Goal: Transaction & Acquisition: Register for event/course

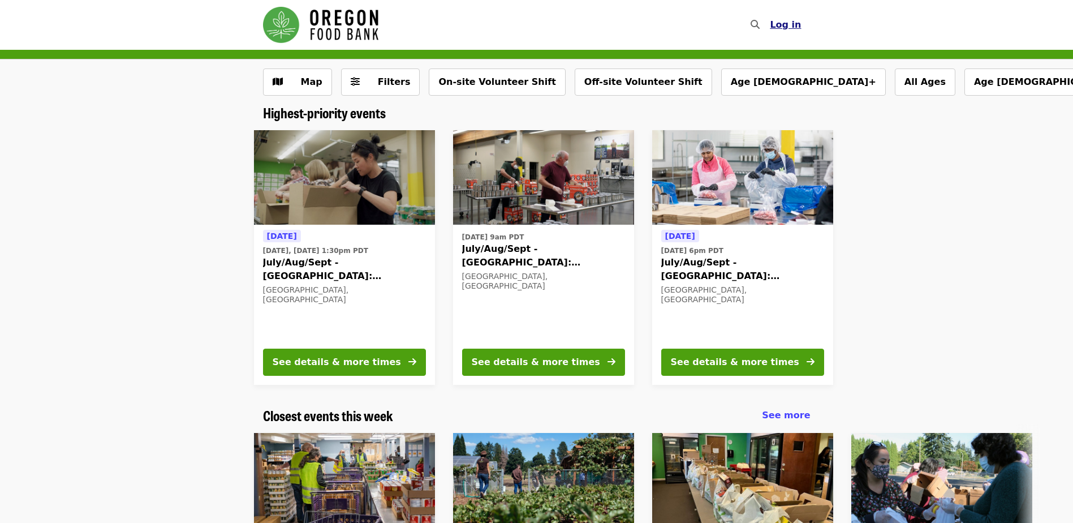
click at [795, 28] on span "Log in" at bounding box center [785, 24] width 31 height 11
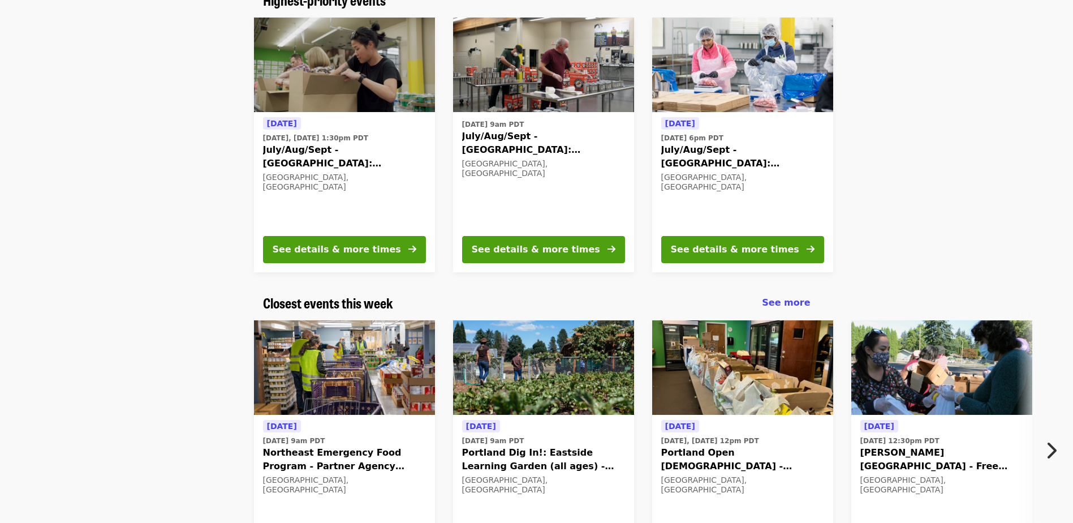
scroll to position [113, 0]
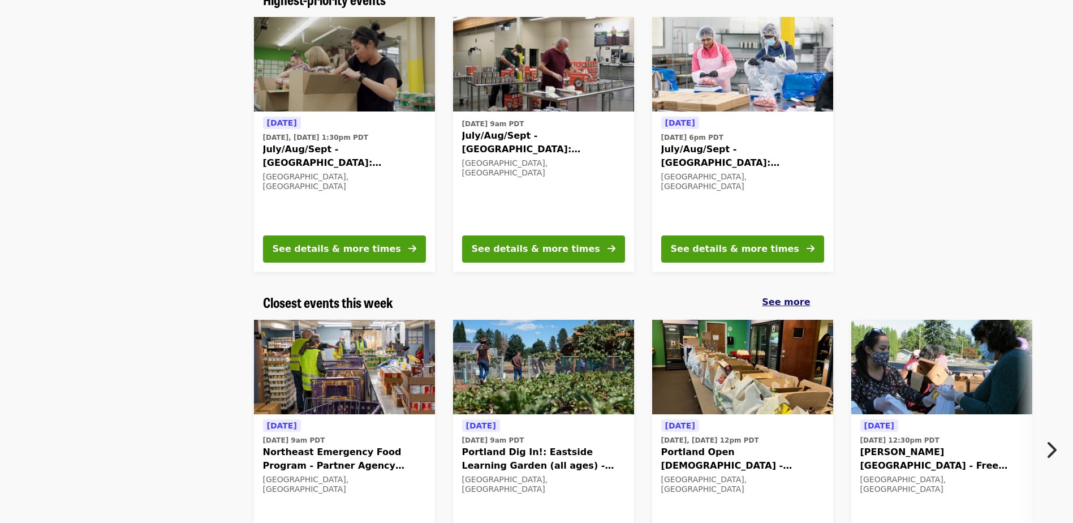
click at [793, 305] on span "See more" at bounding box center [786, 301] width 48 height 11
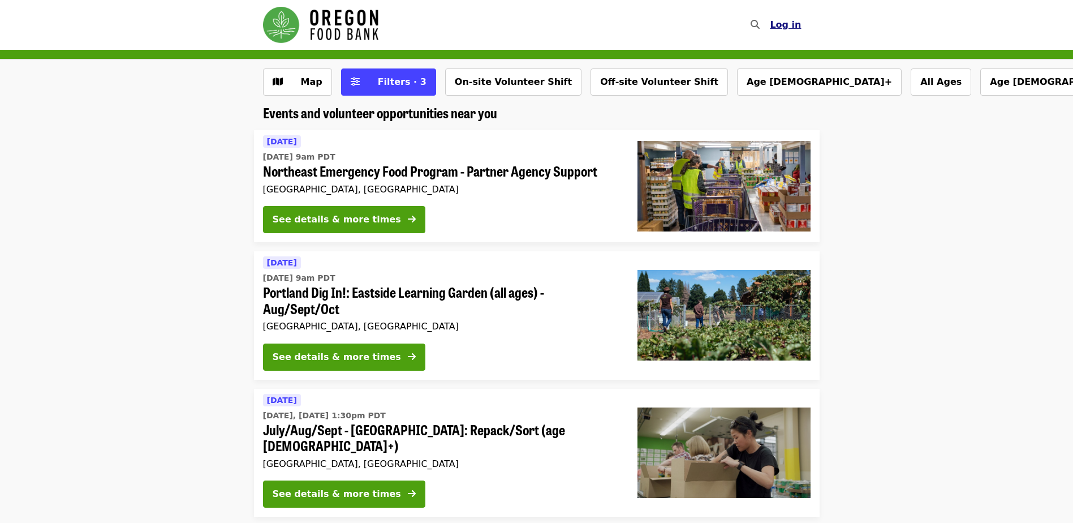
click at [783, 24] on span "Log in" at bounding box center [785, 24] width 31 height 11
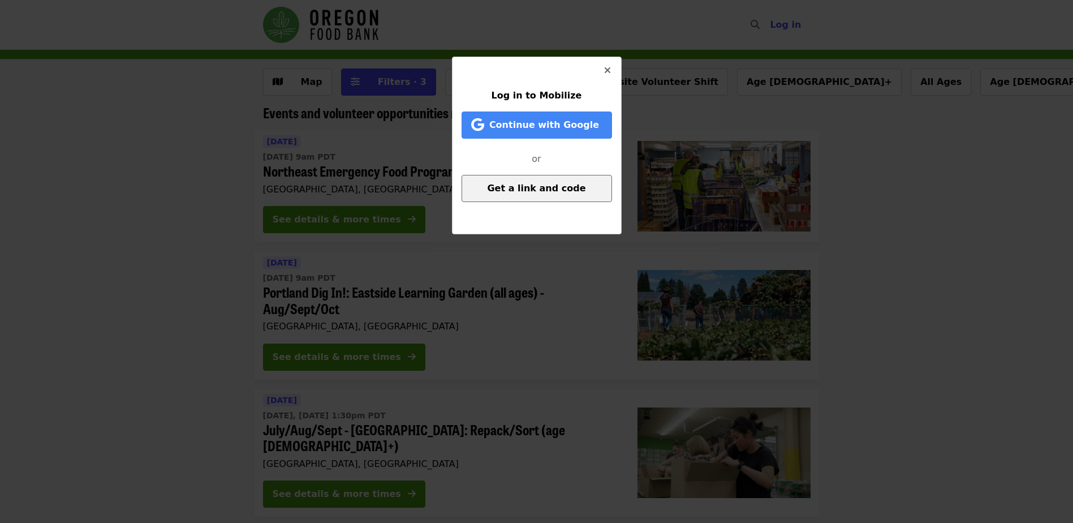
click at [573, 186] on span "Get a link and code" at bounding box center [536, 188] width 98 height 11
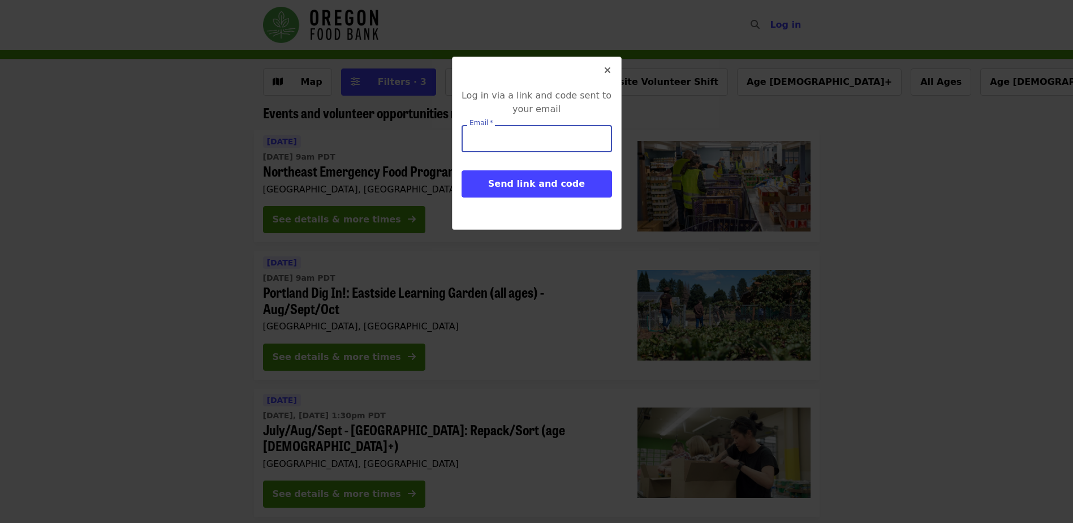
click at [587, 141] on input "Email   *" at bounding box center [537, 138] width 151 height 27
type input "**********"
click at [462, 170] on button "Send link and code" at bounding box center [537, 183] width 151 height 27
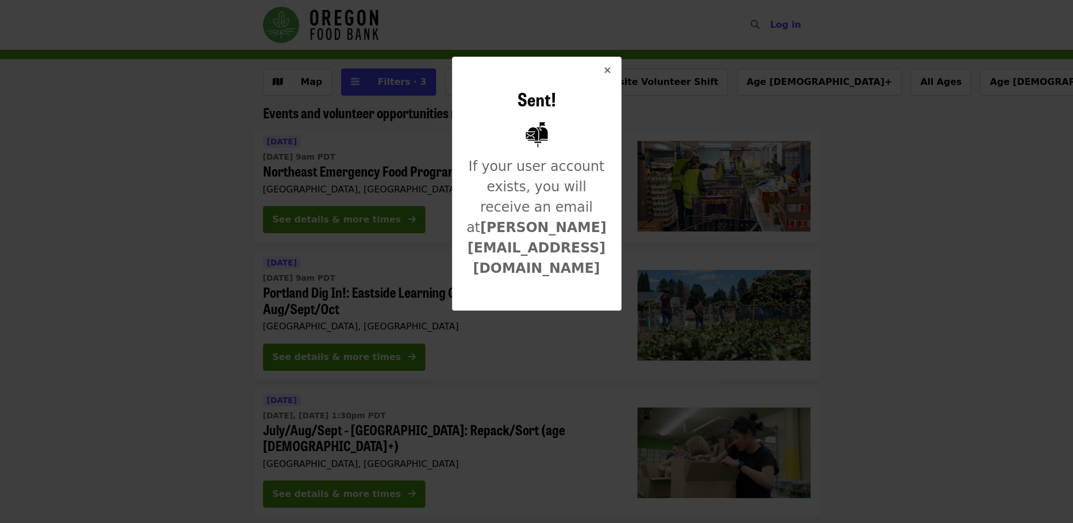
click at [613, 69] on button "Close" at bounding box center [607, 70] width 27 height 27
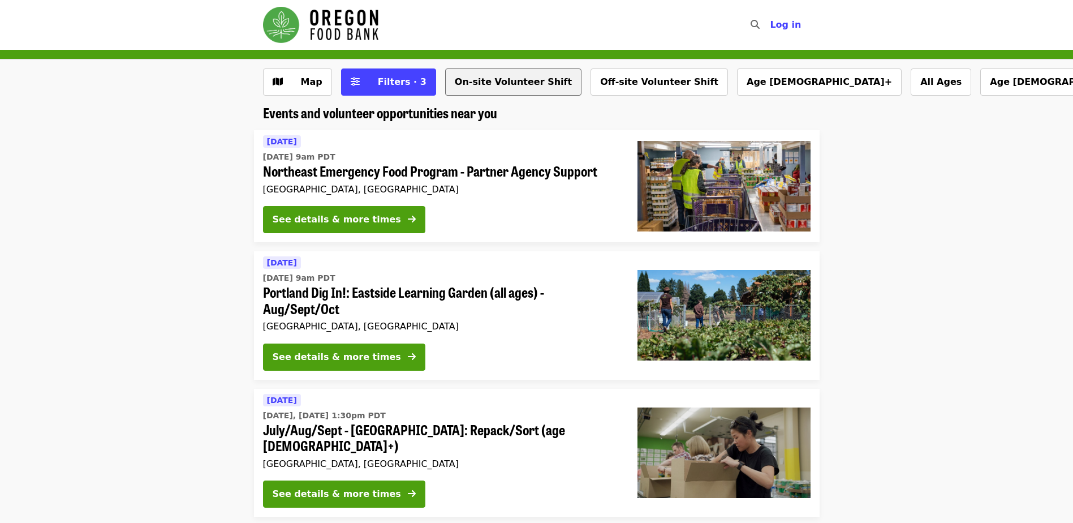
click at [486, 87] on button "On-site Volunteer Shift" at bounding box center [513, 81] width 136 height 27
